Goal: Transaction & Acquisition: Download file/media

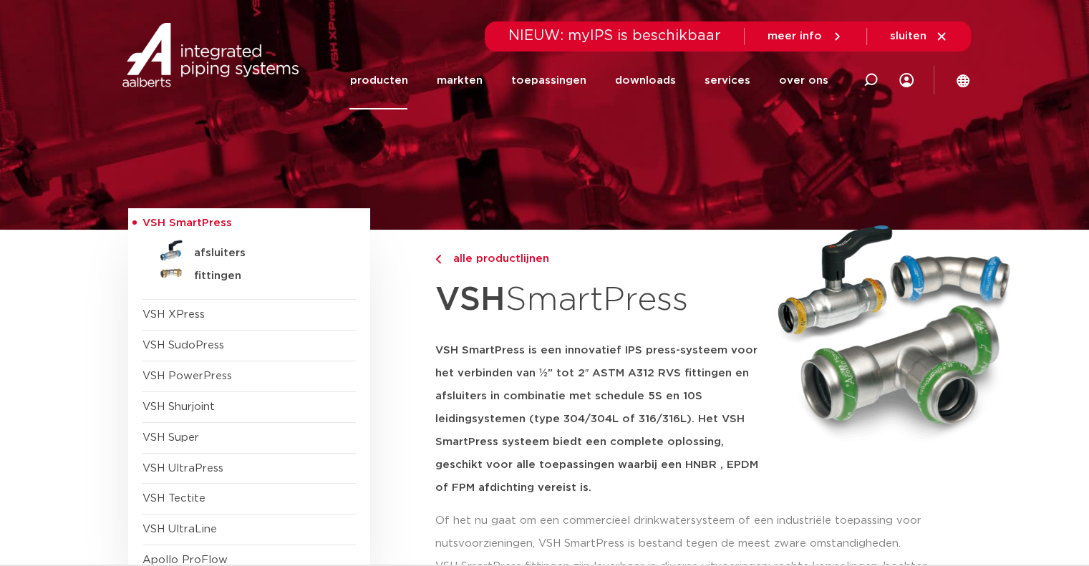
click at [407, 78] on link "producten" at bounding box center [378, 81] width 58 height 58
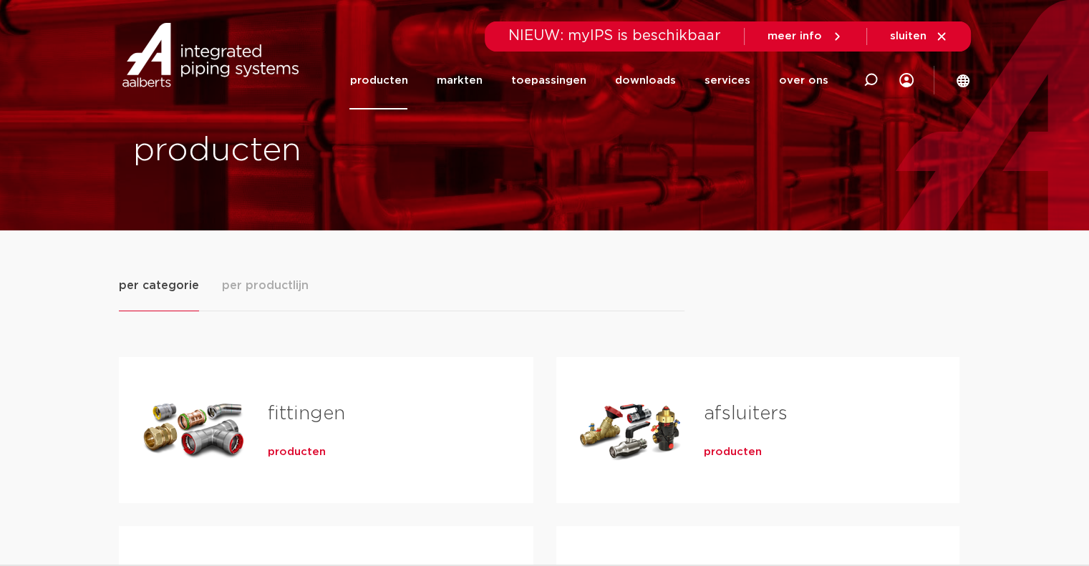
scroll to position [167, 0]
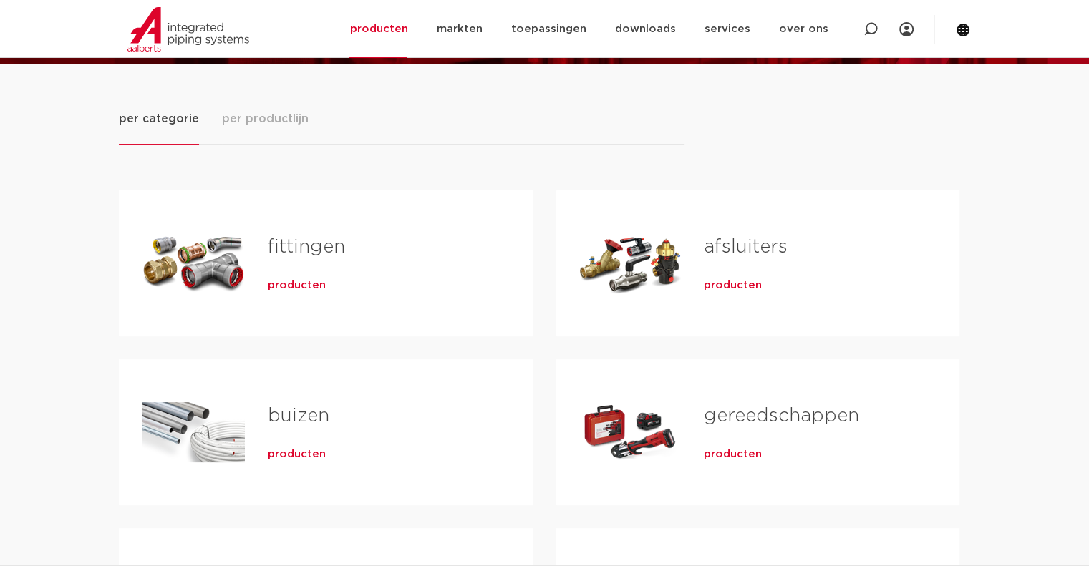
click at [275, 120] on span "per productlijn" at bounding box center [265, 118] width 87 height 17
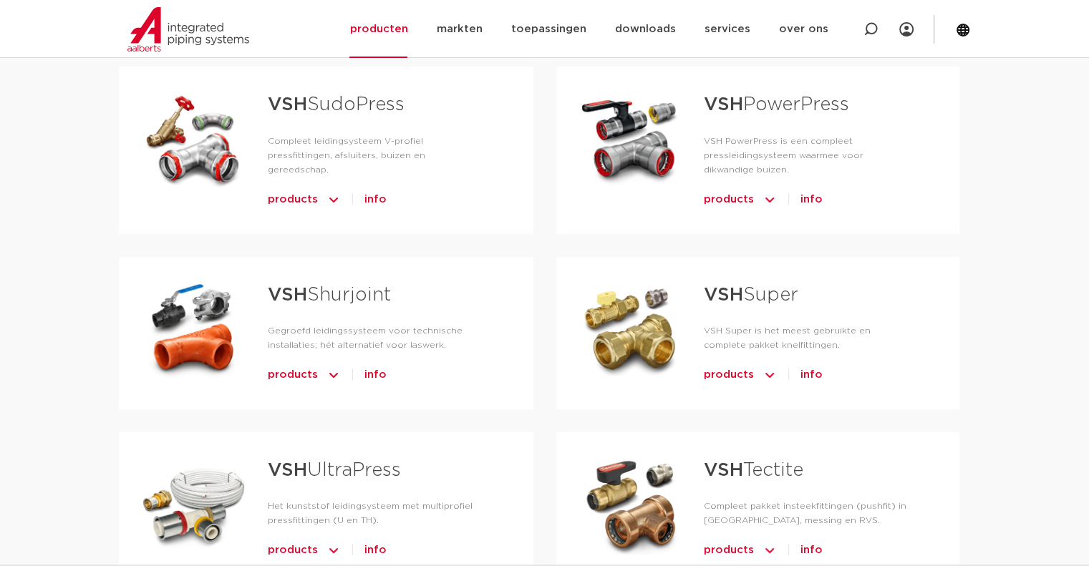
scroll to position [501, 0]
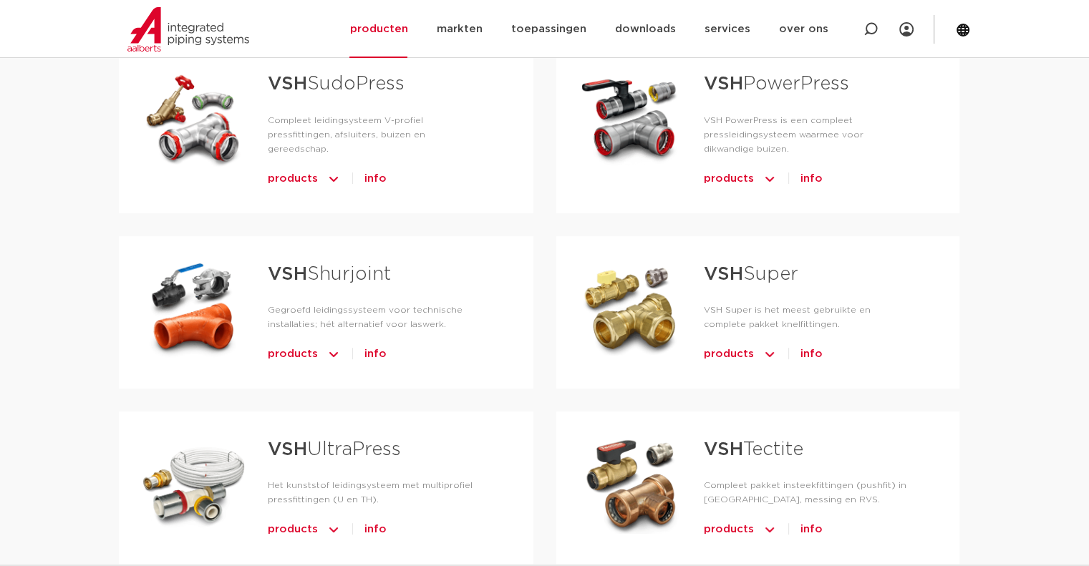
click at [332, 438] on h3 "VSH UltraPress" at bounding box center [378, 454] width 220 height 38
click at [291, 518] on span "products" at bounding box center [293, 529] width 50 height 23
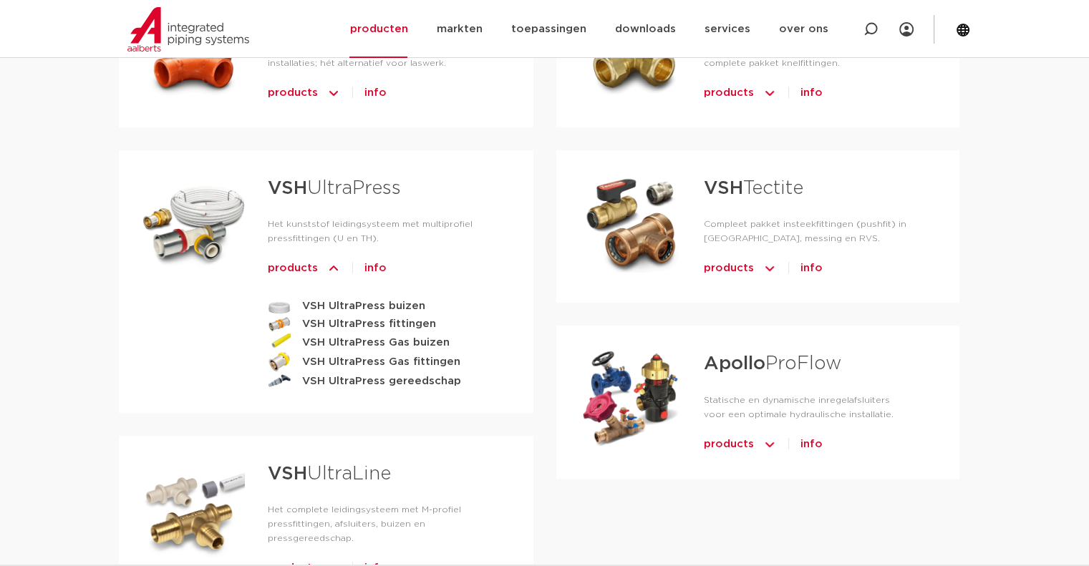
scroll to position [835, 0]
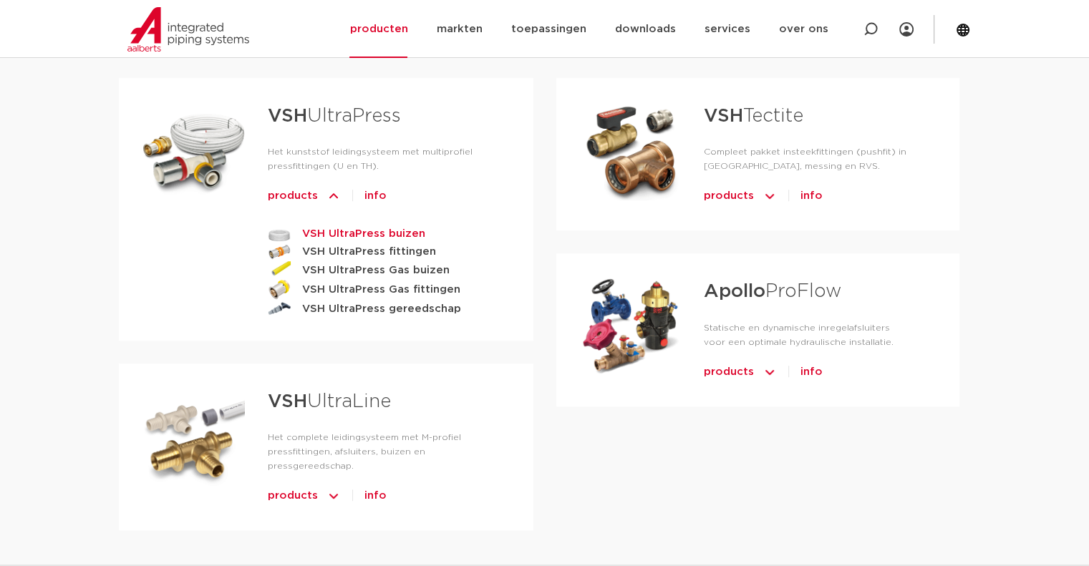
click at [368, 225] on strong "VSH UltraPress buizen" at bounding box center [363, 234] width 123 height 18
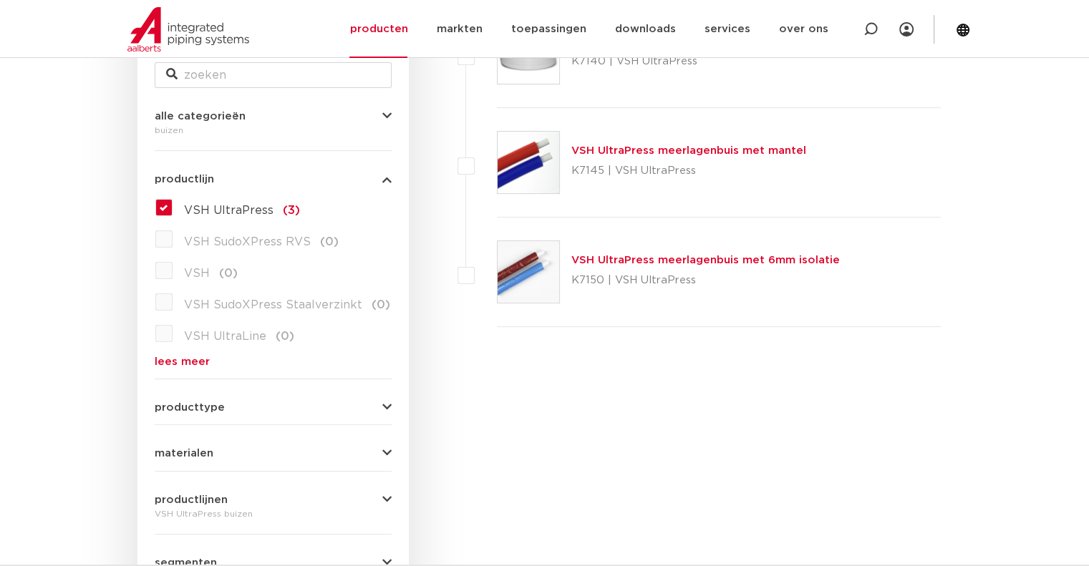
scroll to position [334, 0]
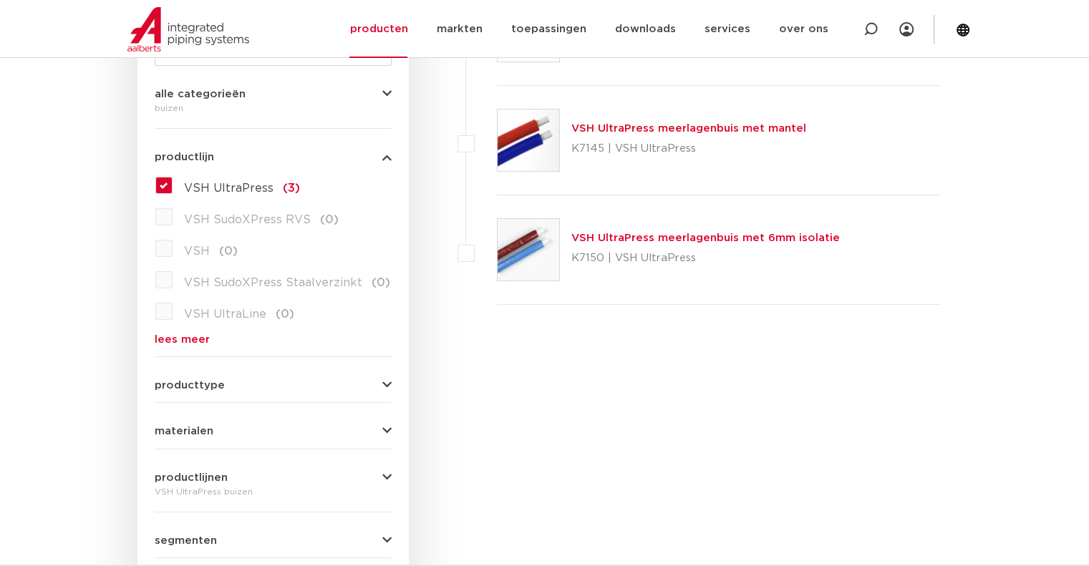
click at [630, 125] on link "VSH UltraPress meerlagenbuis met mantel" at bounding box center [688, 128] width 235 height 11
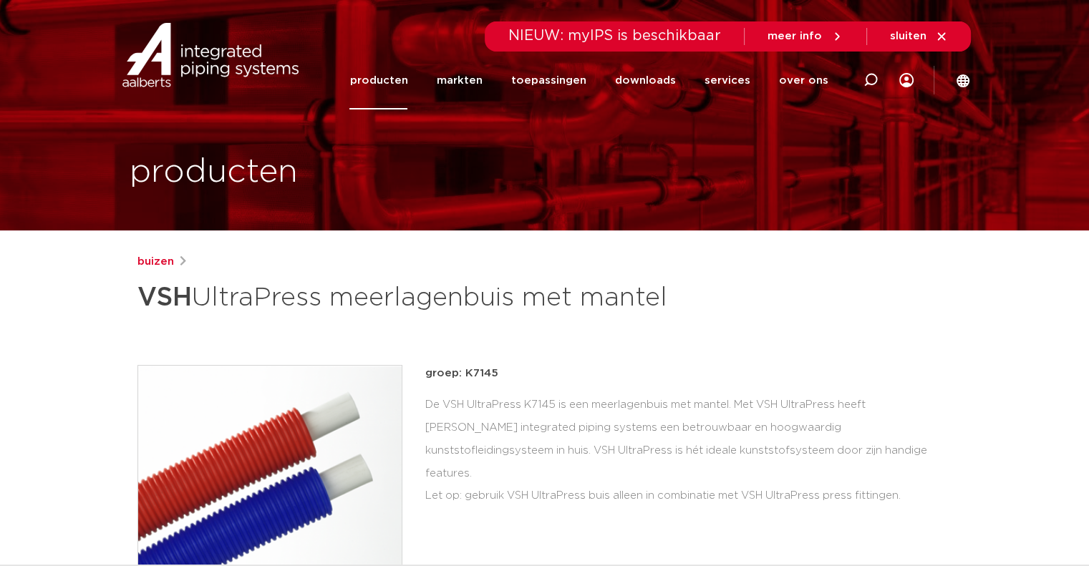
scroll to position [334, 0]
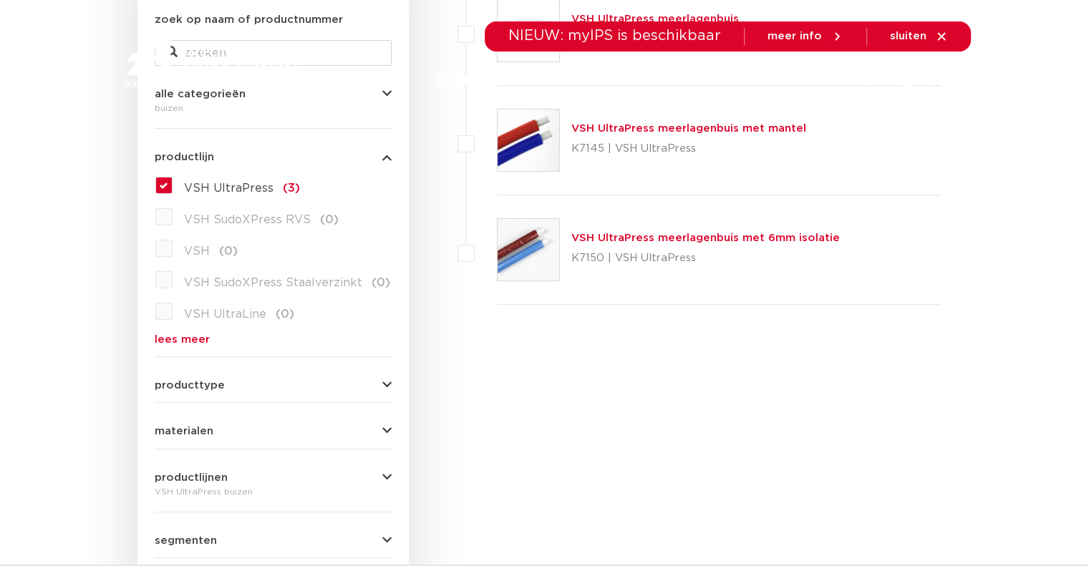
click at [600, 233] on link "VSH UltraPress meerlagenbuis met 6mm isolatie" at bounding box center [705, 238] width 269 height 11
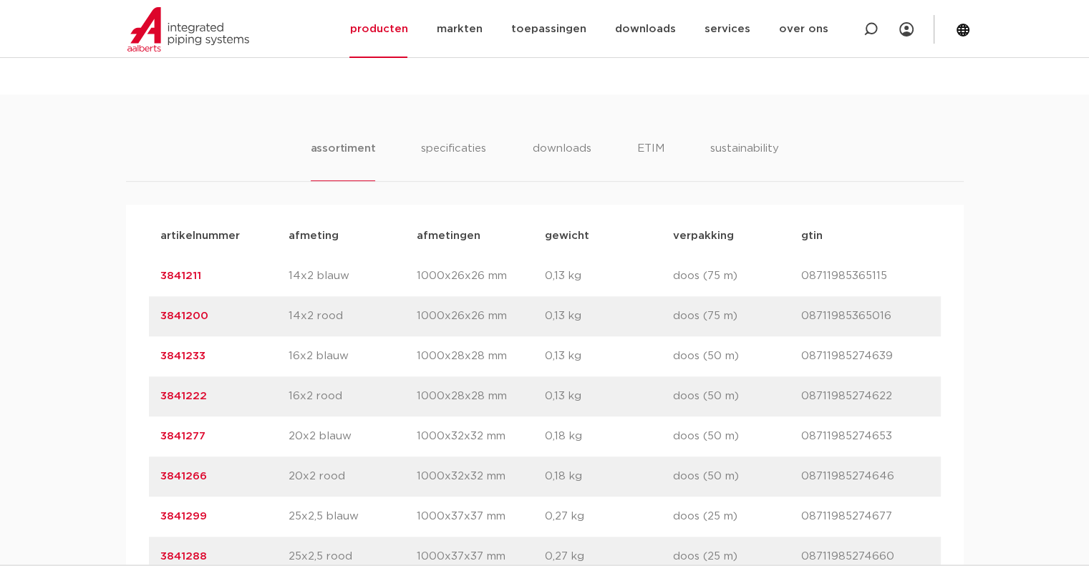
scroll to position [1002, 0]
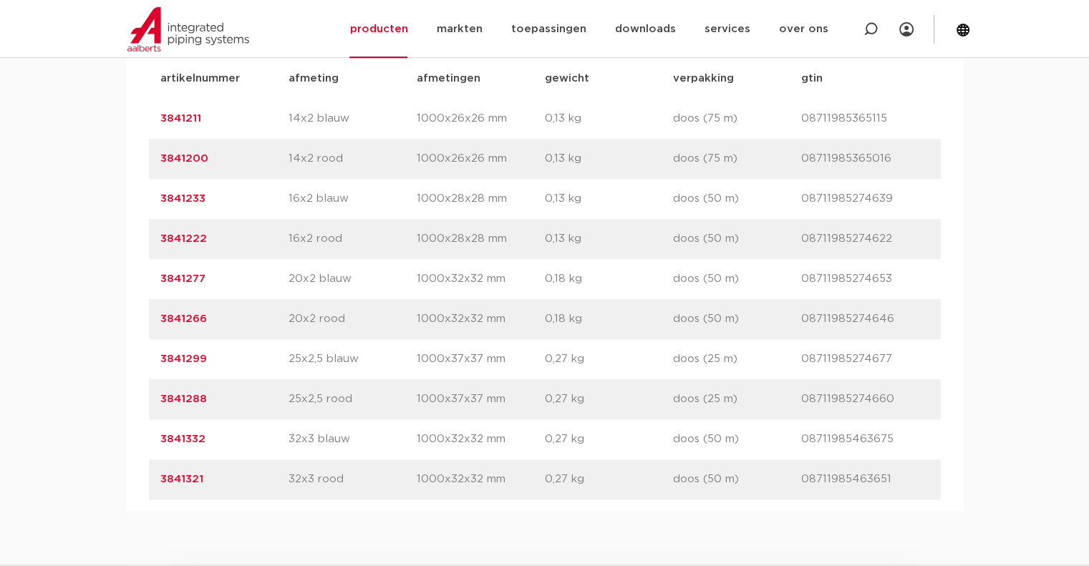
click at [177, 356] on link "3841299" at bounding box center [183, 359] width 47 height 11
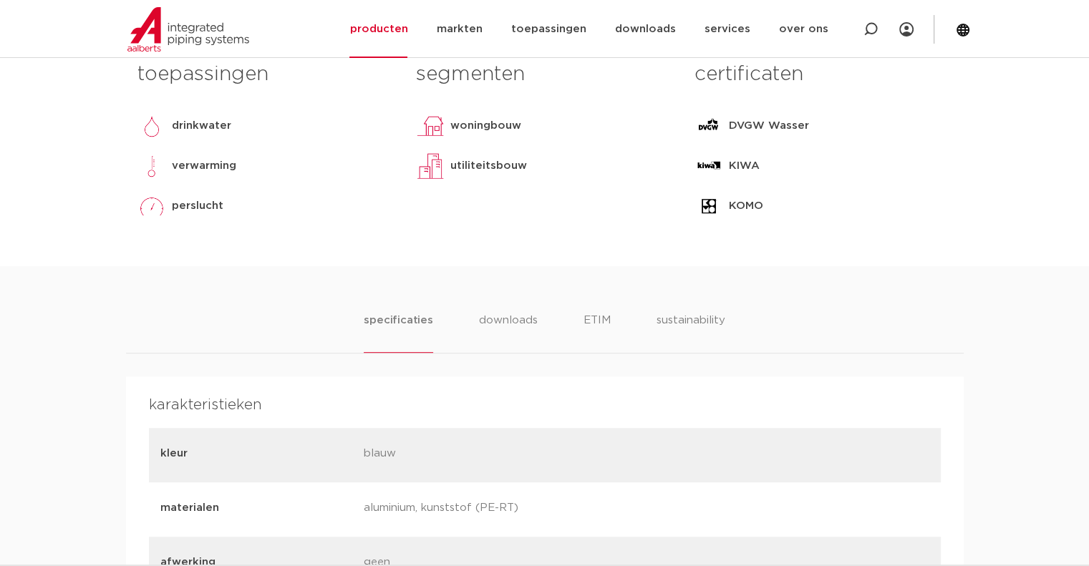
scroll to position [668, 0]
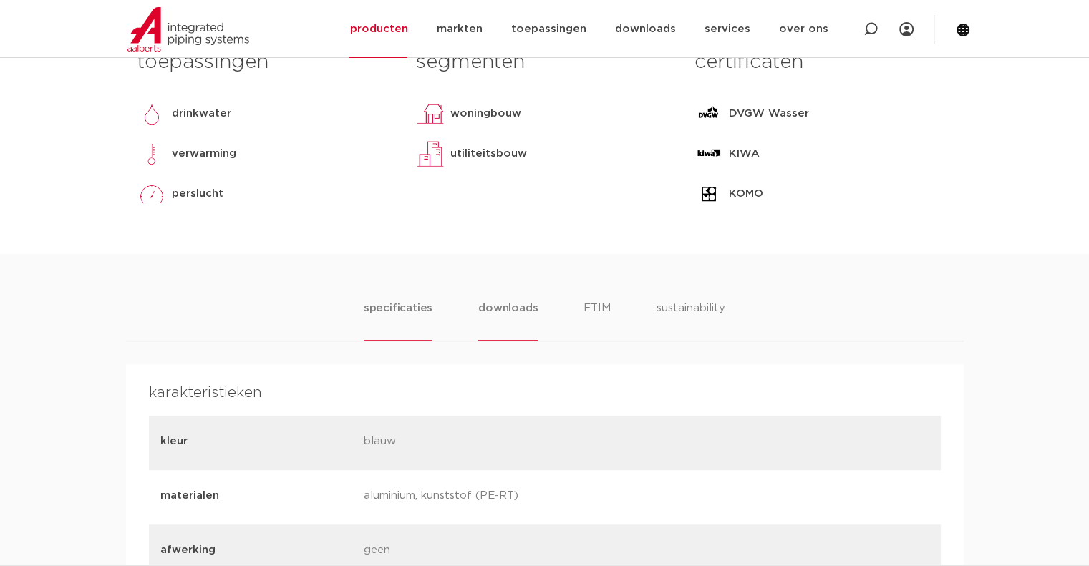
click at [518, 311] on li "downloads" at bounding box center [507, 320] width 59 height 41
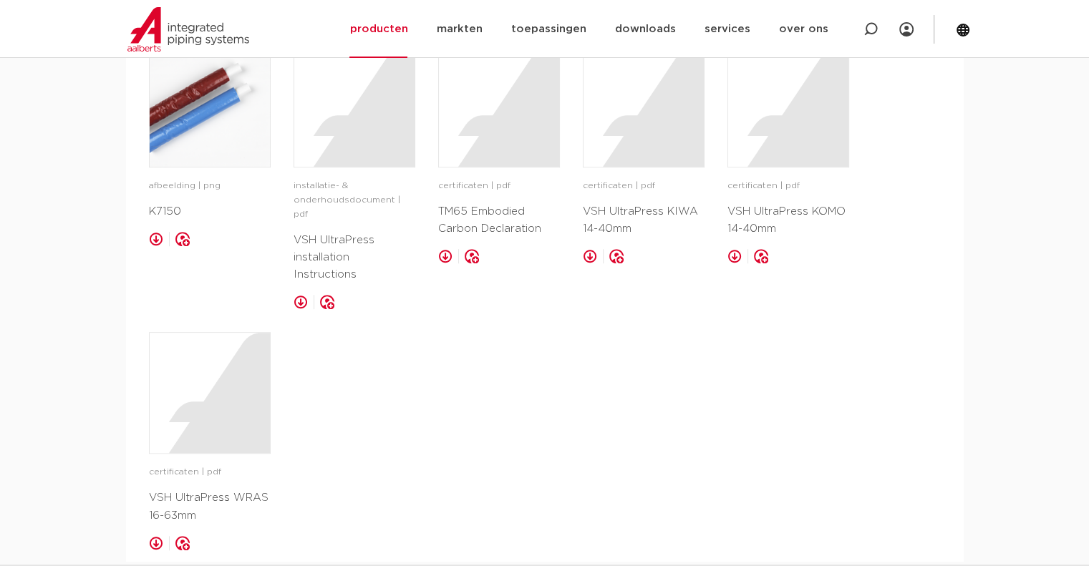
scroll to position [1002, 0]
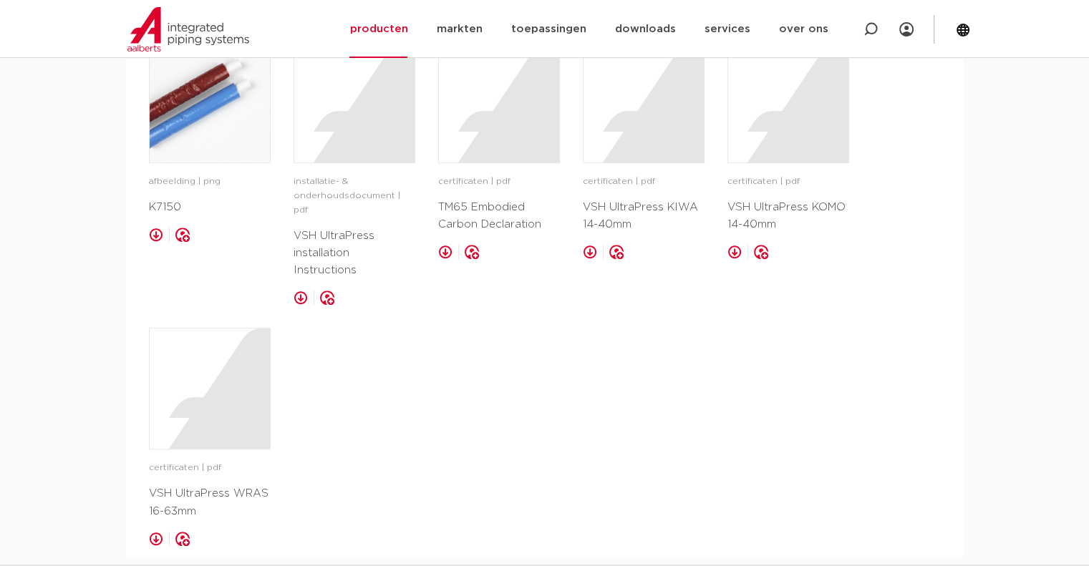
click at [301, 291] on link at bounding box center [301, 298] width 14 height 14
